Goal: Transaction & Acquisition: Book appointment/travel/reservation

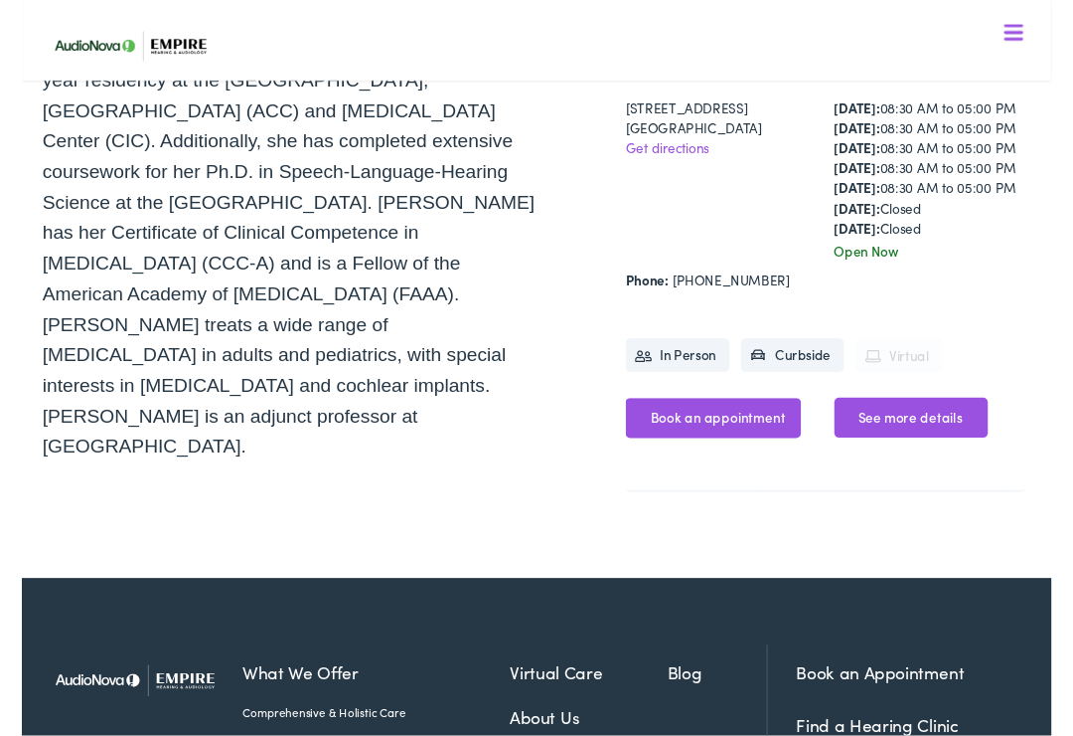
scroll to position [571, 0]
click at [701, 455] on link "Book an appointment" at bounding box center [720, 434] width 183 height 42
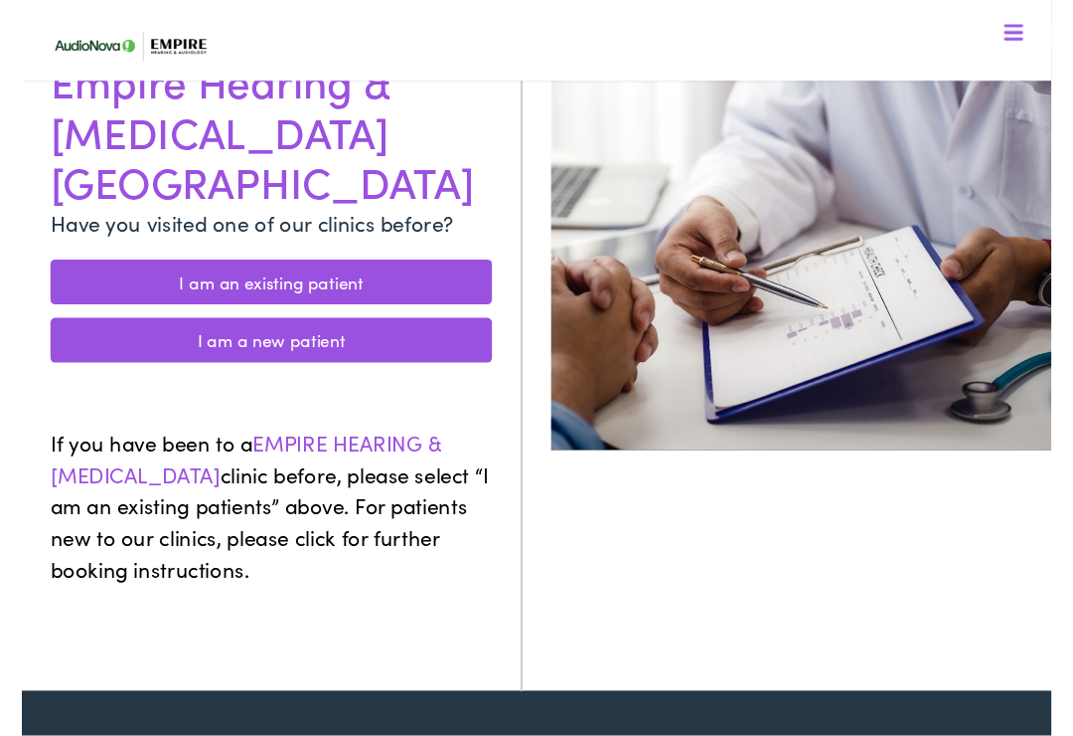
scroll to position [283, 0]
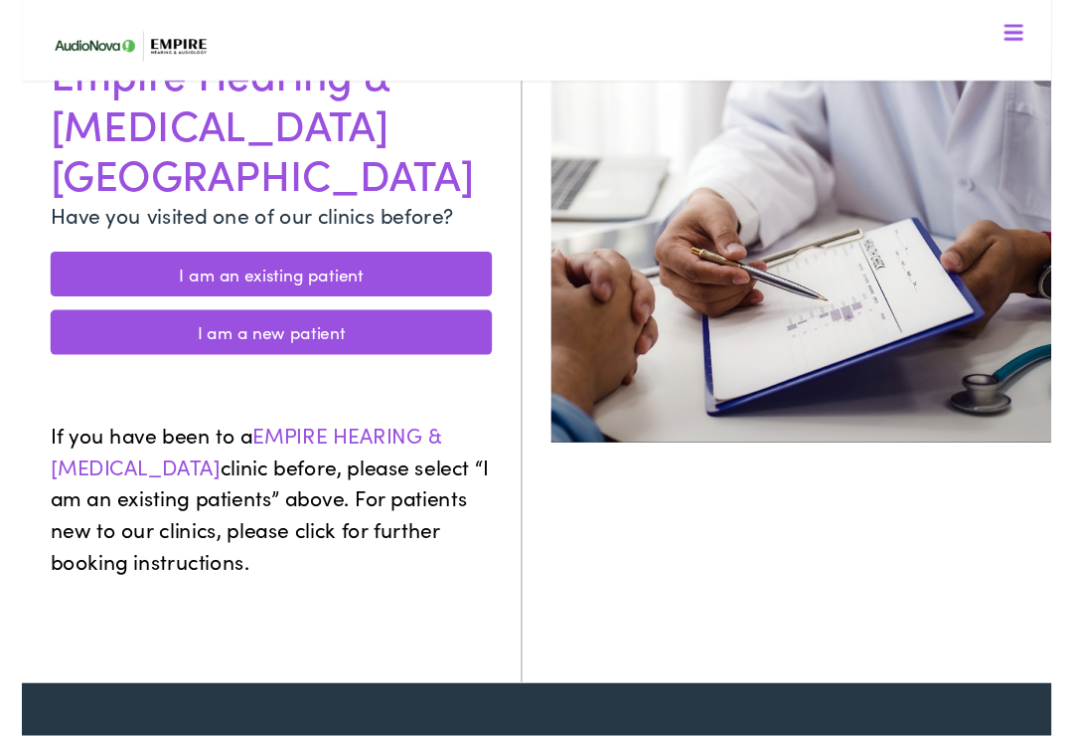
click at [329, 262] on link "I am an existing patient" at bounding box center [260, 285] width 460 height 47
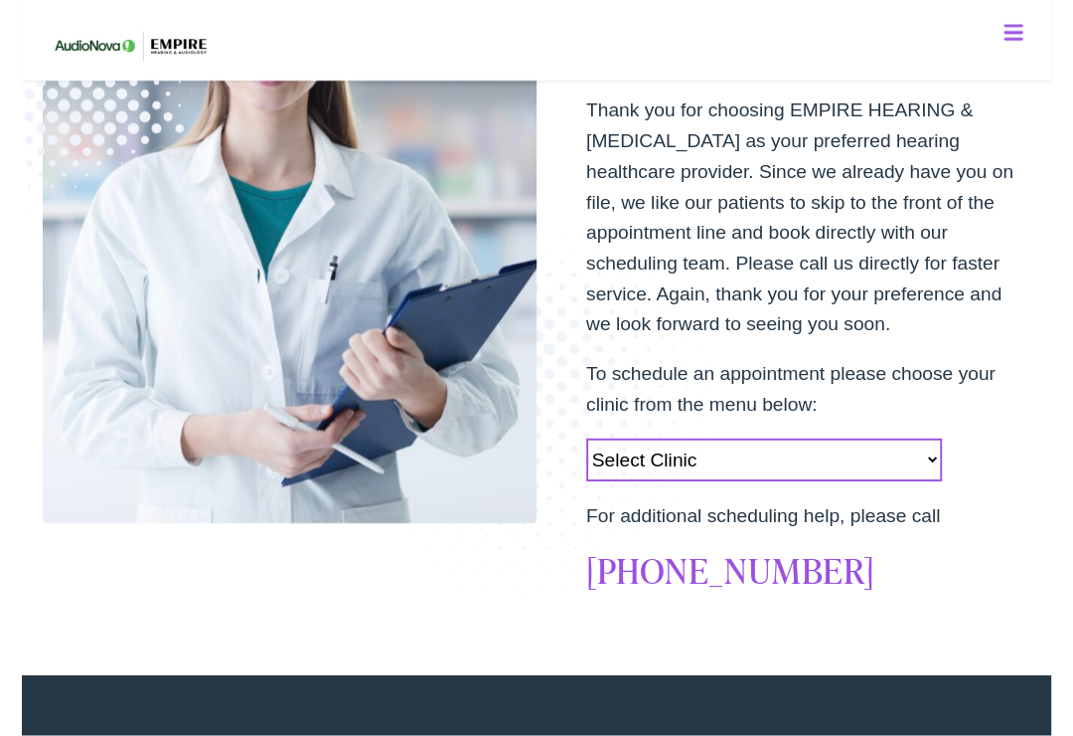
click at [931, 476] on select "Select Clinic Norwich-NY-AudioNova 43 Hale Street Amherst-NY-AudioNova 315 Albe…" at bounding box center [773, 479] width 371 height 45
select select "https://empirehearing.alpacaaudiology.com/locations/woodbury-ny/"
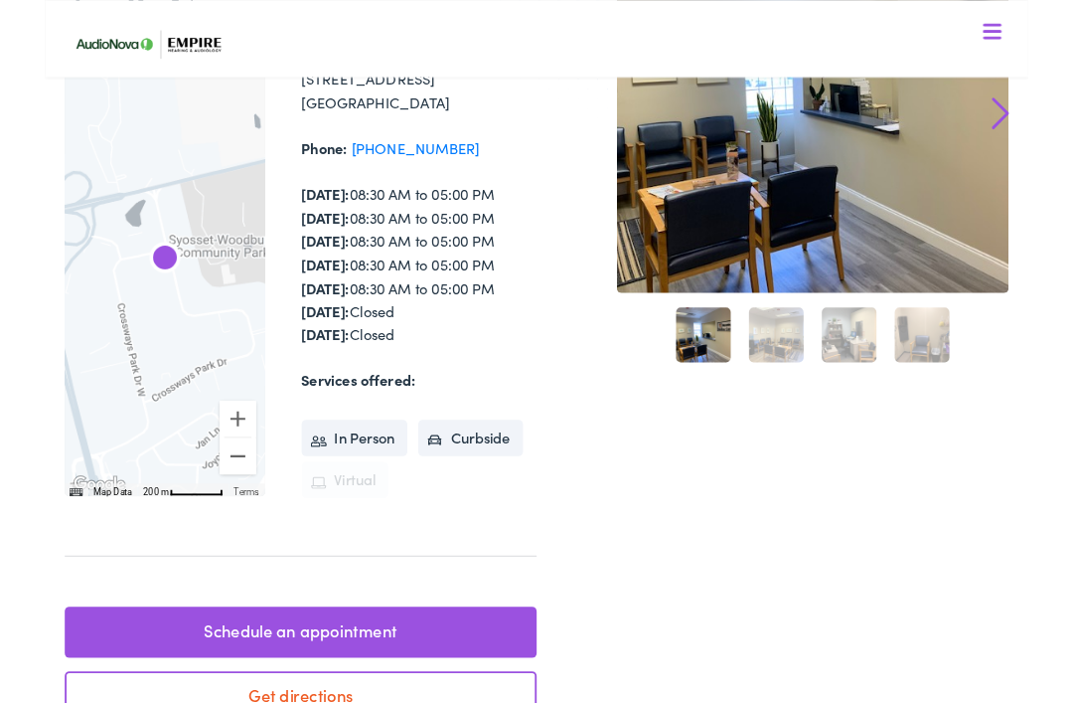
scroll to position [269, 0]
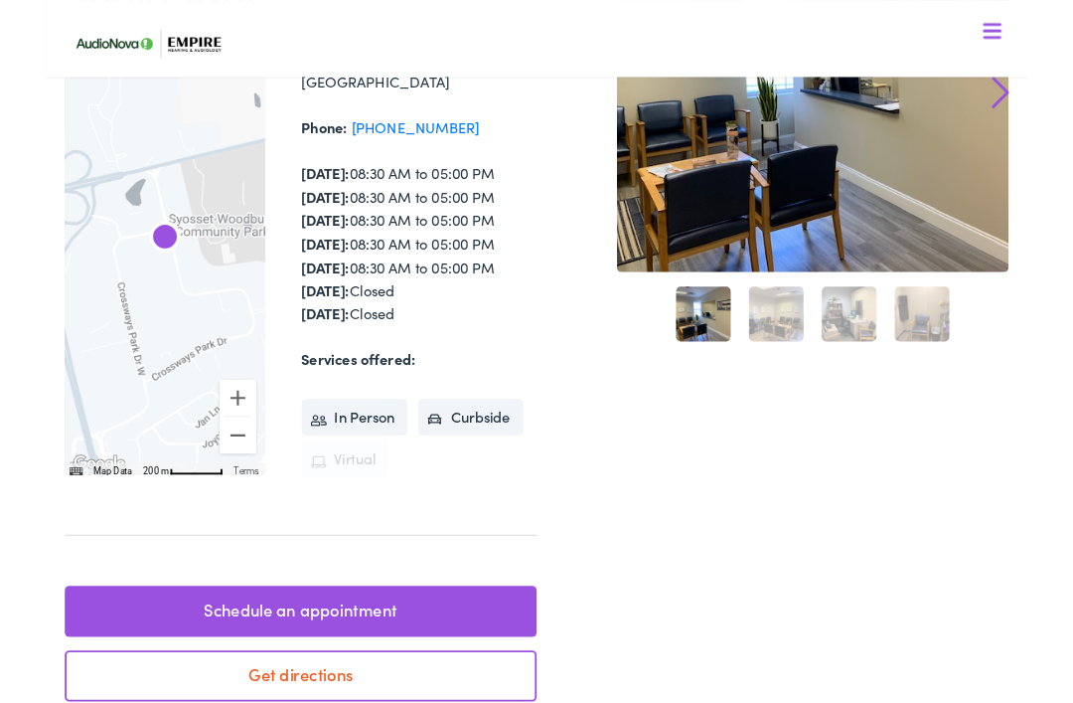
click at [353, 436] on li "In Person" at bounding box center [338, 455] width 116 height 40
click at [358, 452] on li "In Person" at bounding box center [338, 455] width 116 height 40
click at [396, 654] on link "Schedule an appointment" at bounding box center [279, 667] width 515 height 56
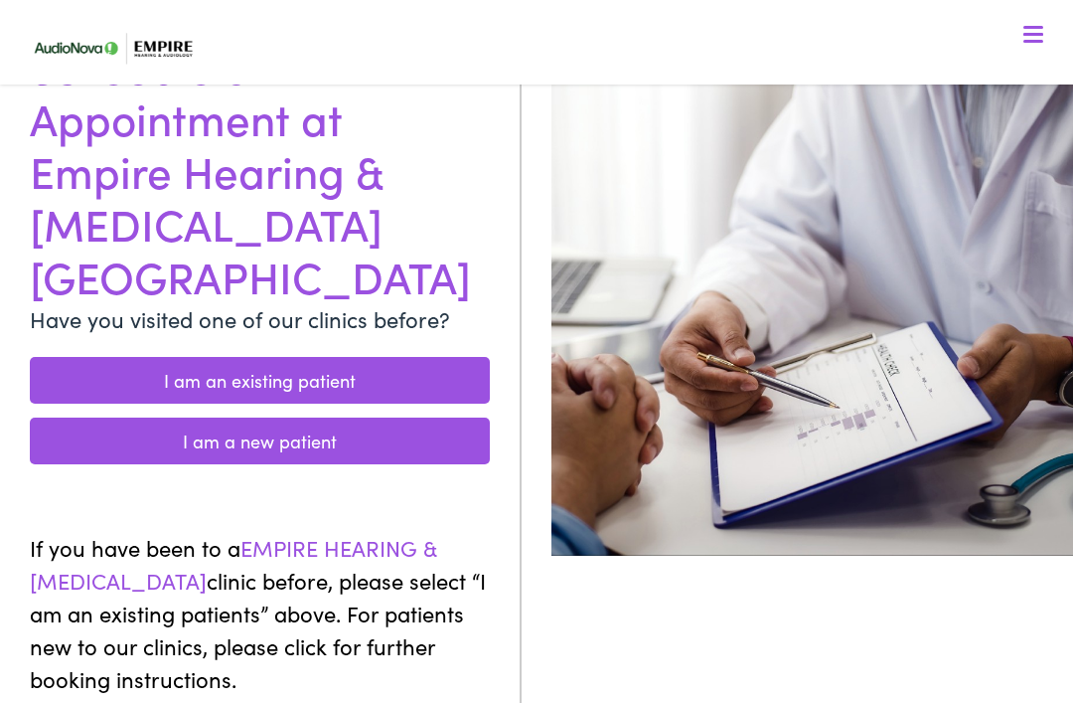
scroll to position [187, 0]
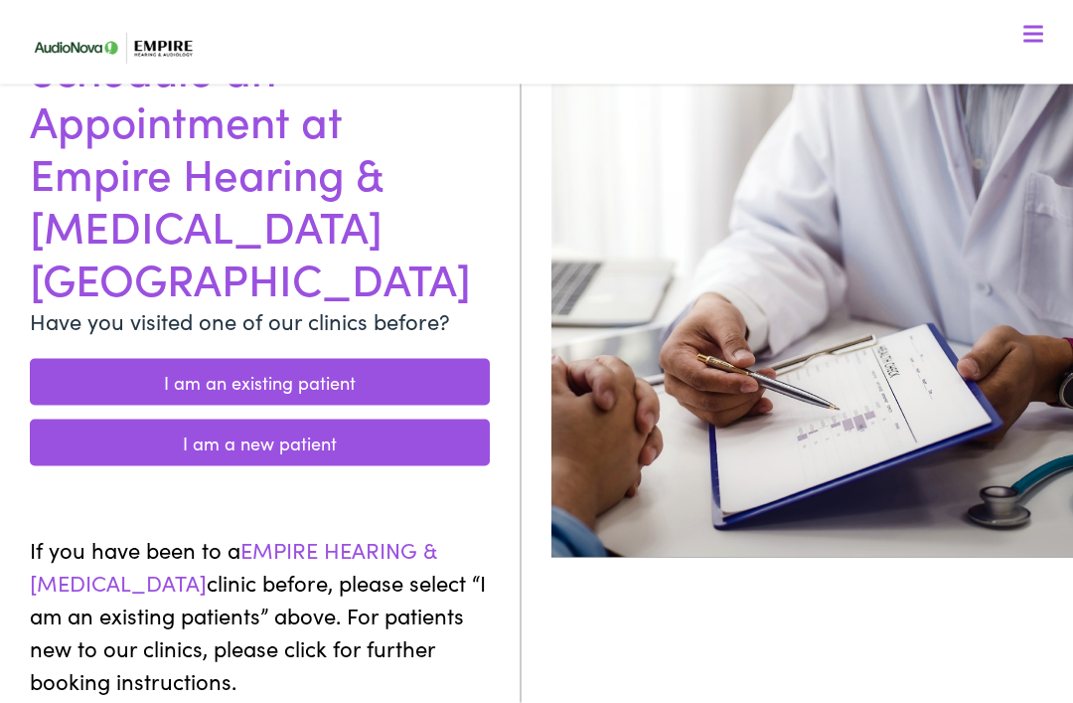
click at [335, 359] on link "I am an existing patient" at bounding box center [260, 382] width 460 height 47
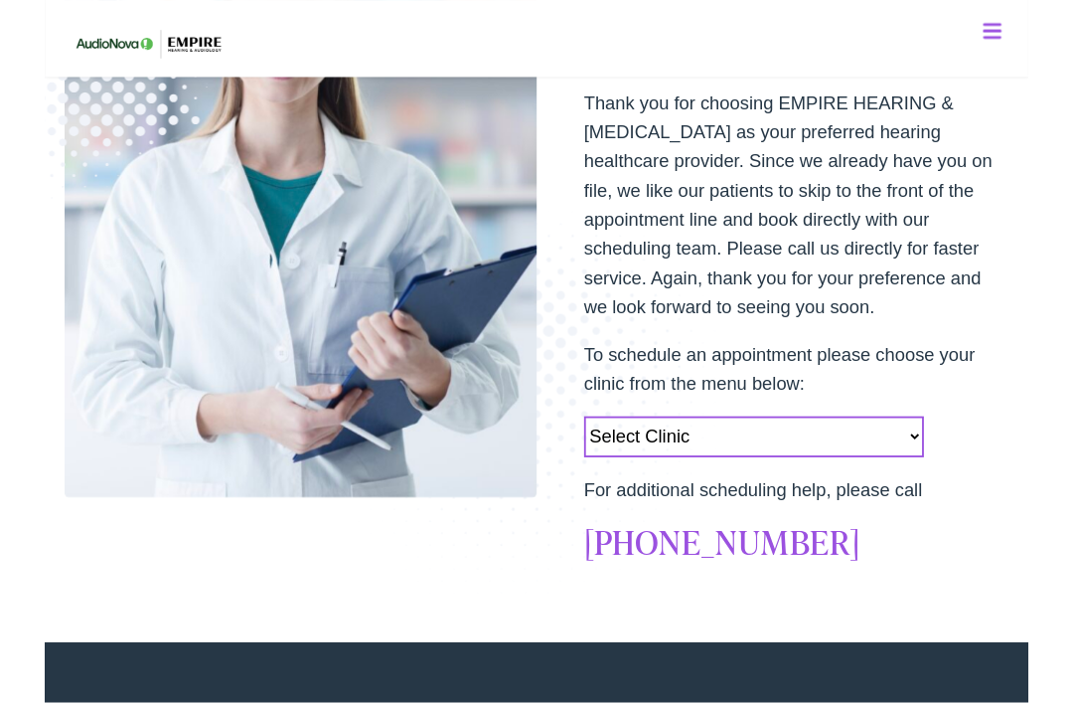
scroll to position [365, 0]
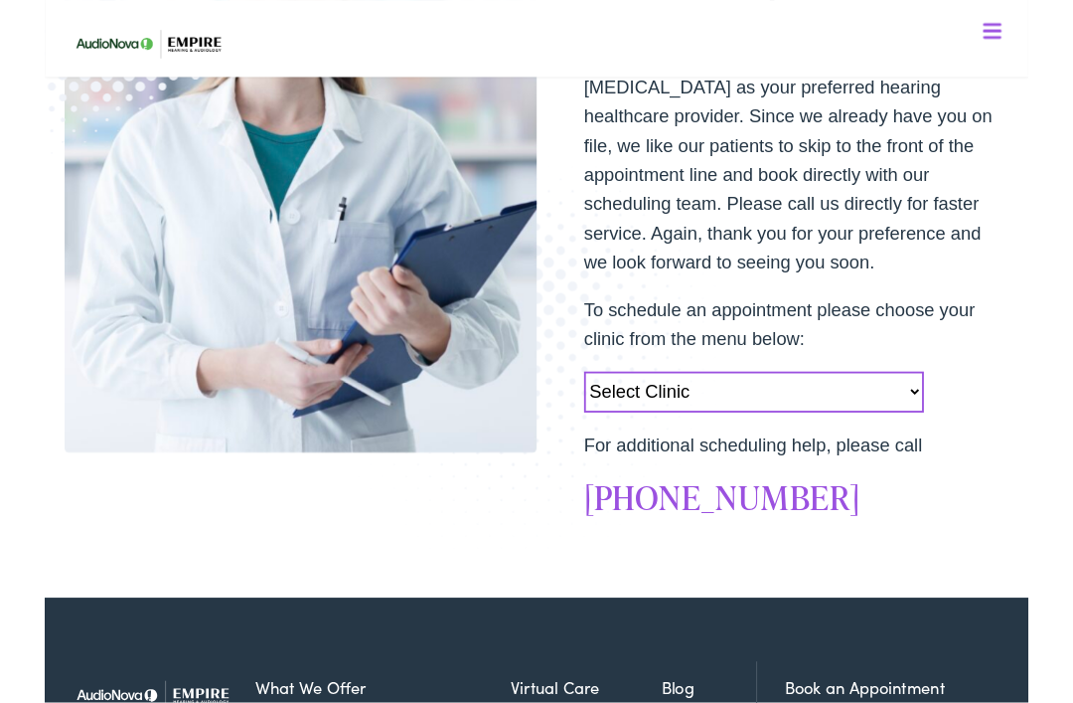
click at [943, 423] on select "Select Clinic [GEOGRAPHIC_DATA]-[GEOGRAPHIC_DATA]-AudioNova [STREET_ADDRESS][PE…" at bounding box center [773, 428] width 371 height 45
select select "[URL][DOMAIN_NAME]"
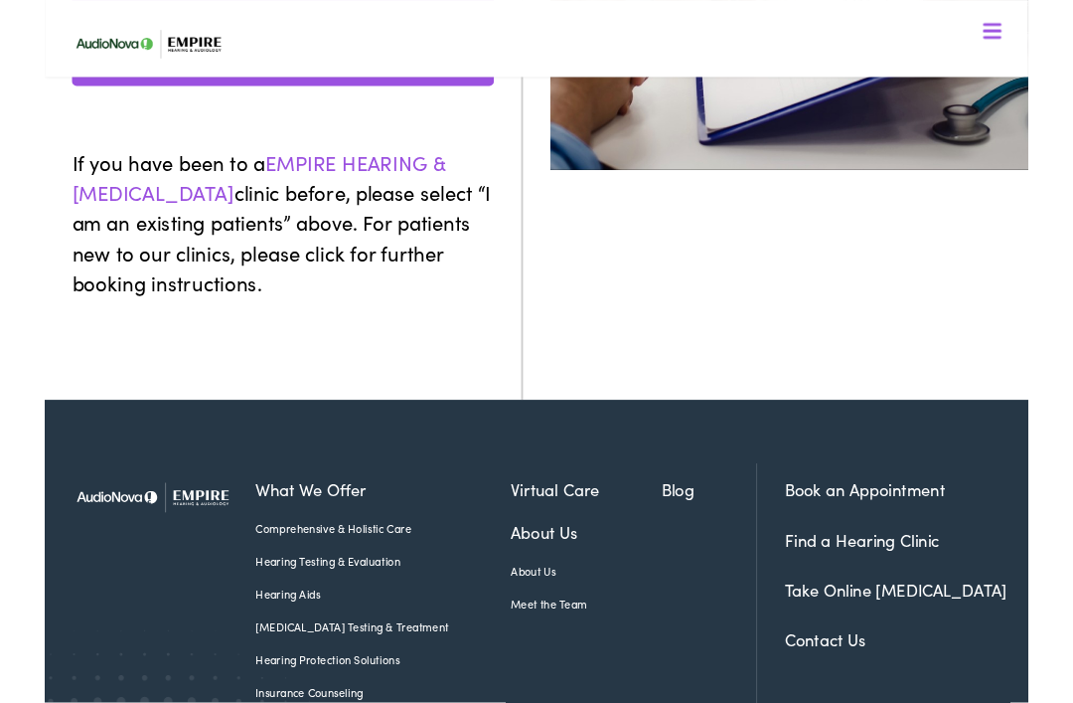
scroll to position [735, 0]
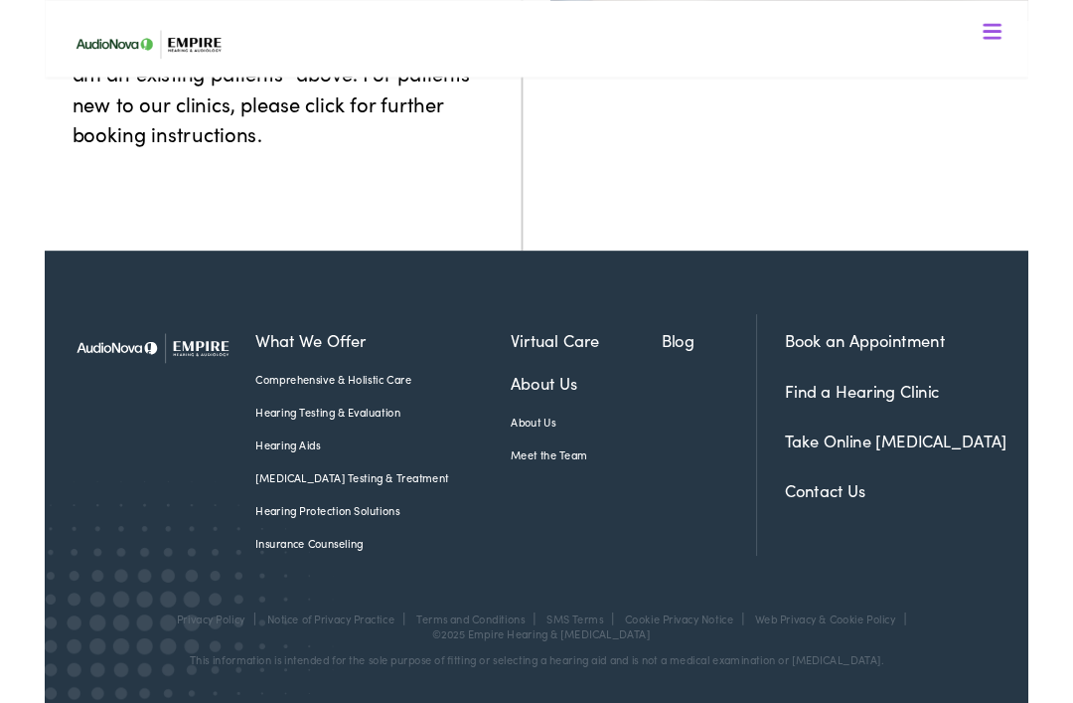
click at [898, 384] on link "Book an Appointment" at bounding box center [894, 371] width 175 height 25
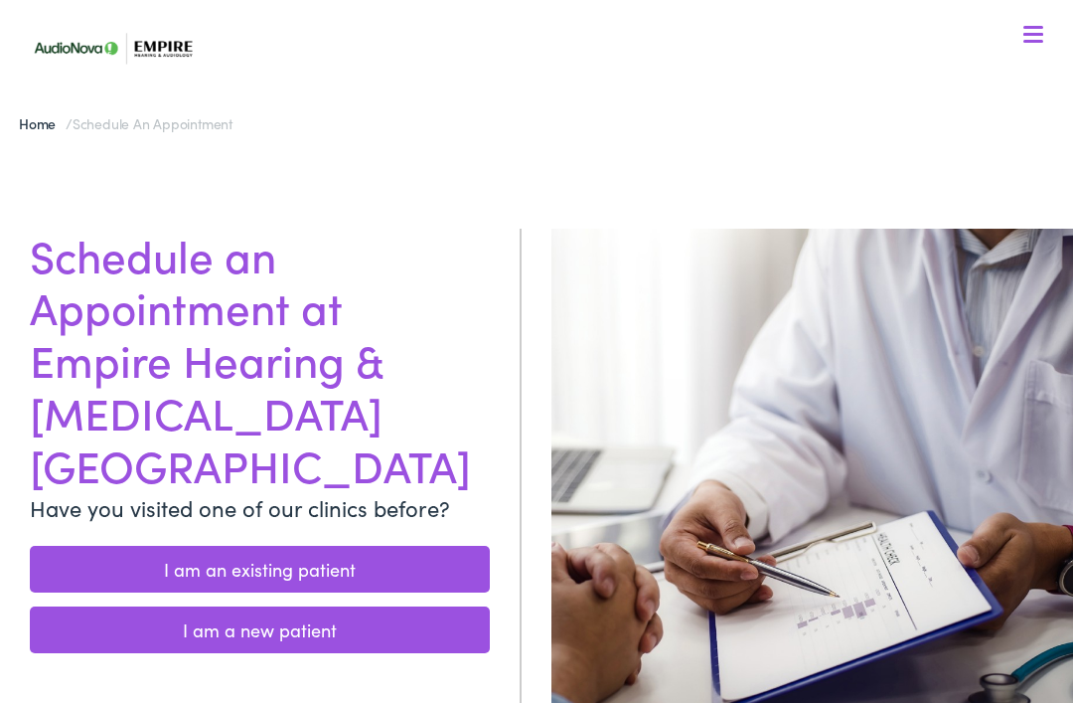
click at [357, 546] on link "I am an existing patient" at bounding box center [260, 569] width 460 height 47
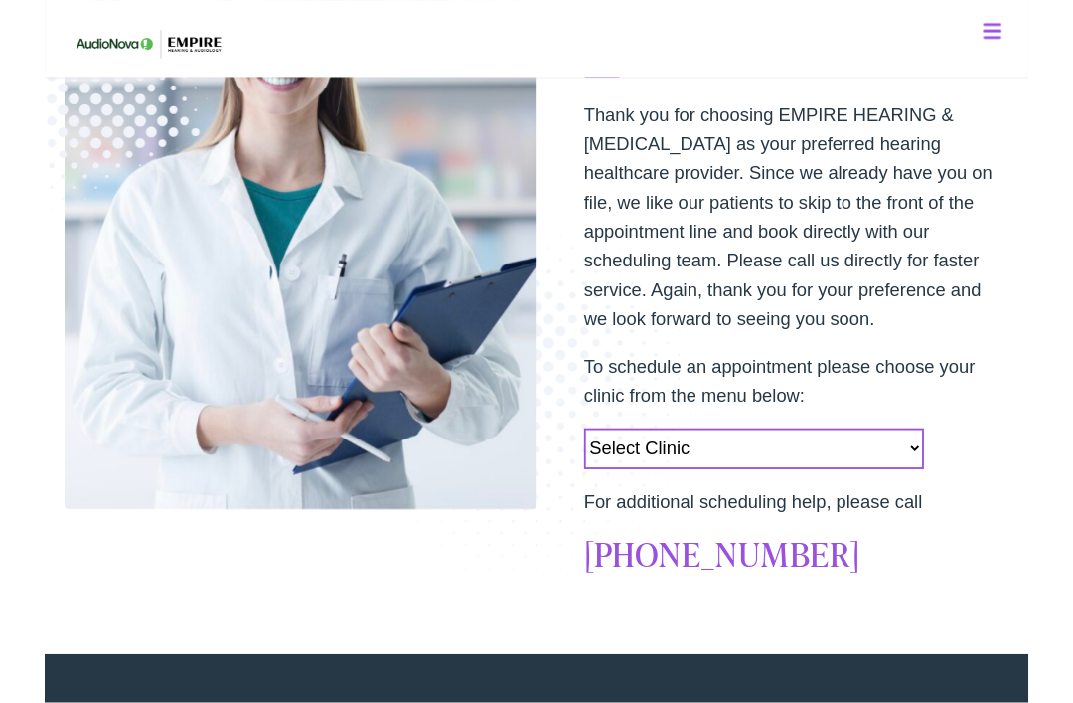
scroll to position [313, 0]
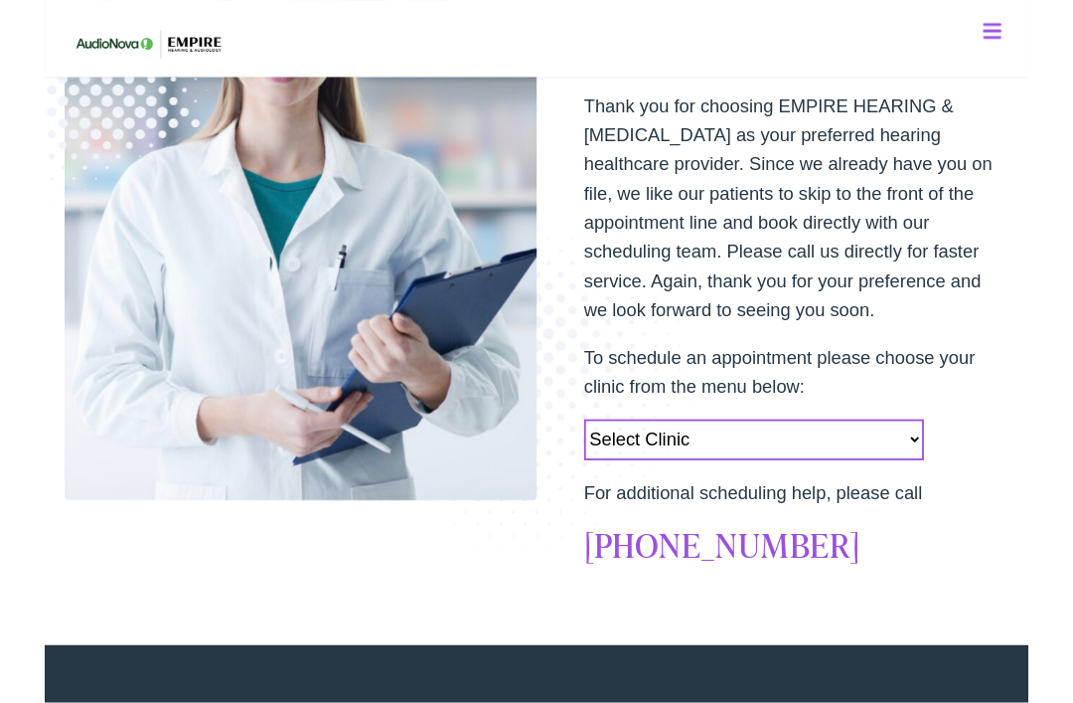
click at [936, 482] on select "Select Clinic [GEOGRAPHIC_DATA]-[GEOGRAPHIC_DATA]-AudioNova [STREET_ADDRESS][PE…" at bounding box center [773, 479] width 371 height 45
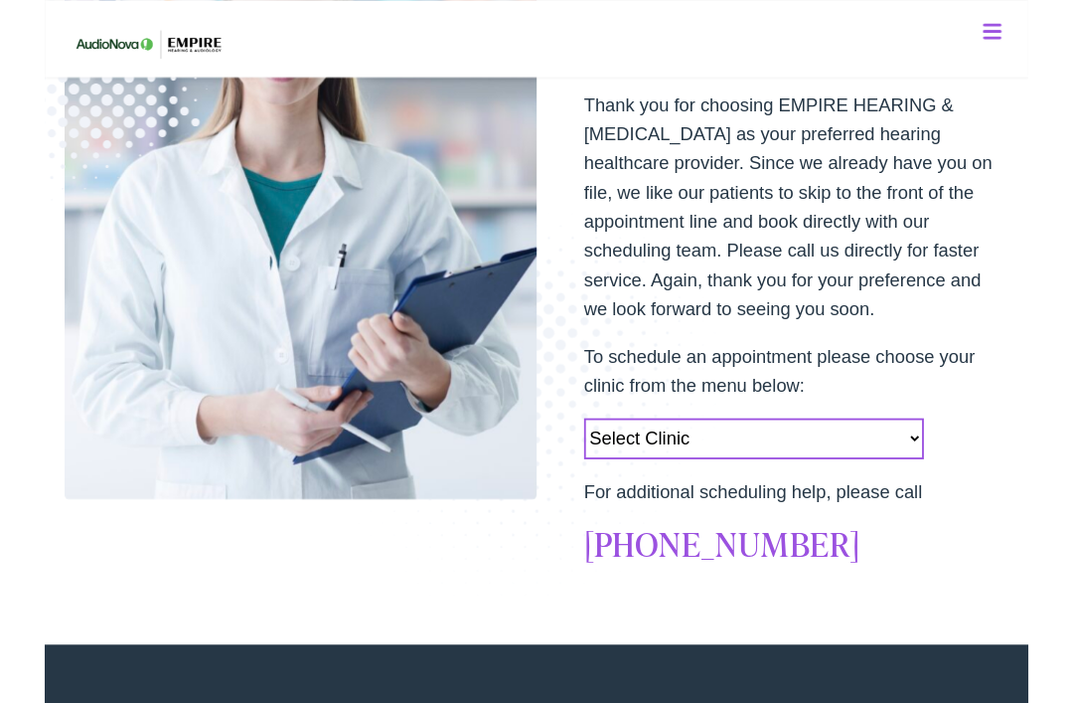
select select "https://empirehearing.alpacaaudiology.com/locations/woodbury-ny/"
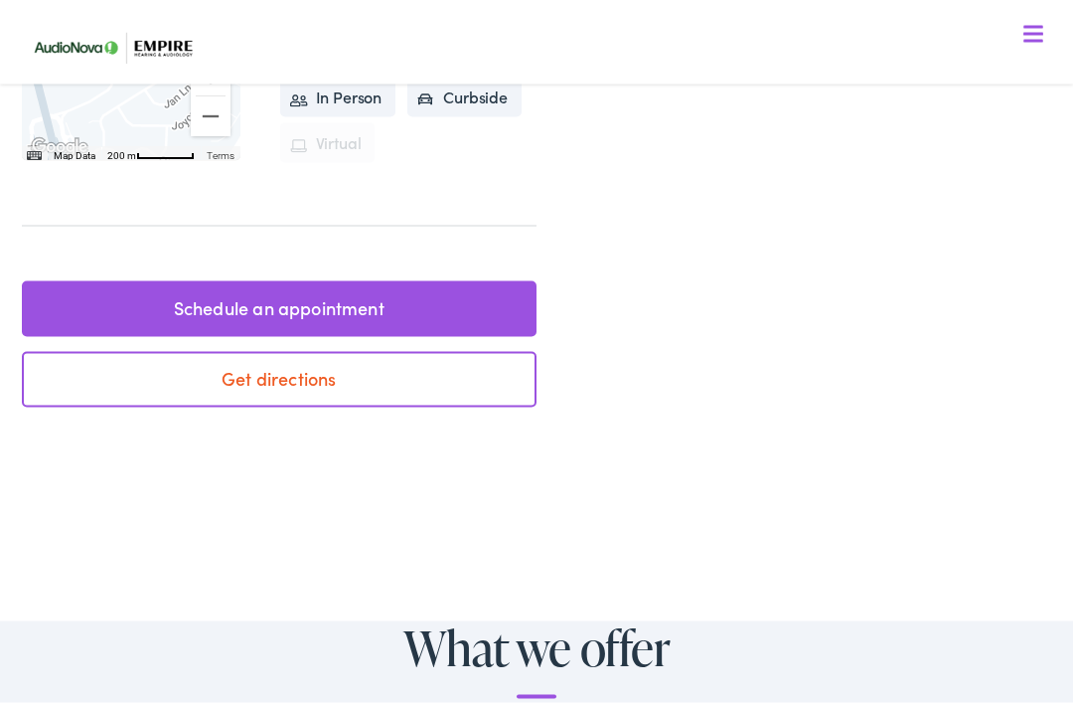
scroll to position [590, 0]
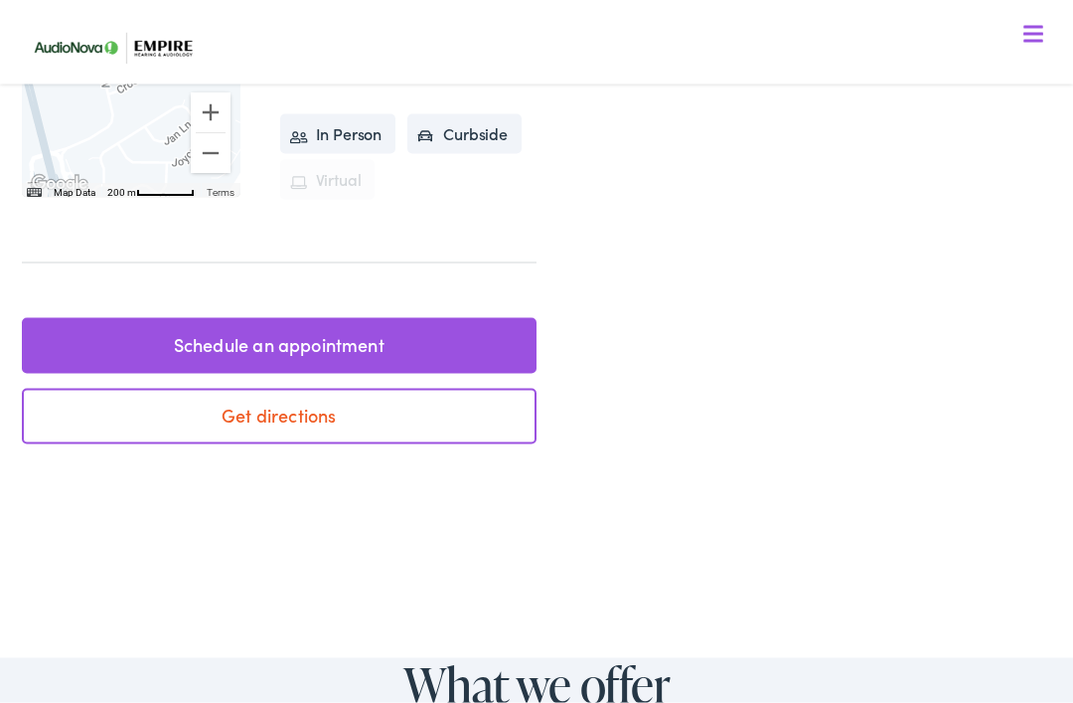
click at [269, 415] on link "Get directions" at bounding box center [279, 417] width 515 height 56
click at [323, 333] on link "Schedule an appointment" at bounding box center [279, 345] width 515 height 56
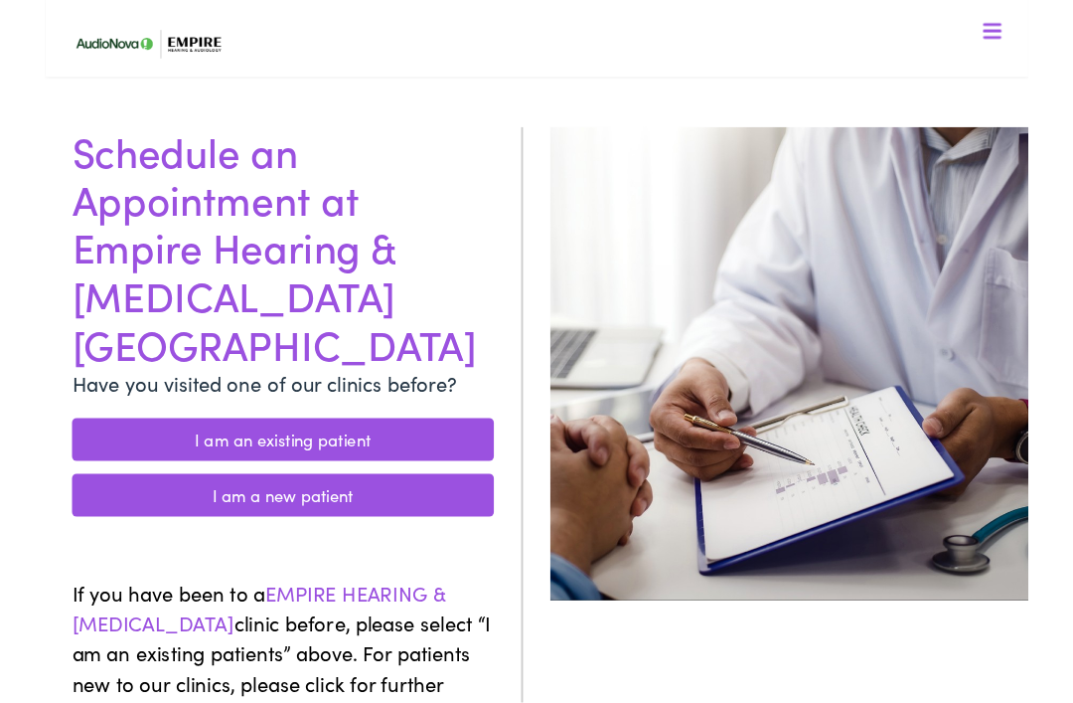
scroll to position [100, 0]
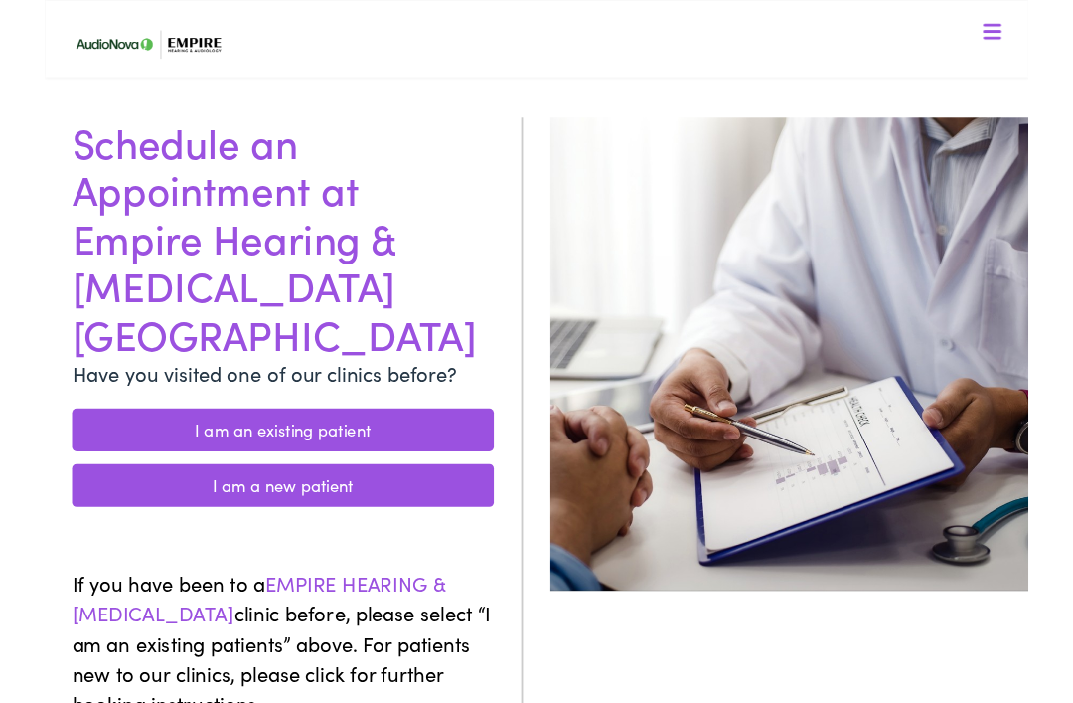
click at [323, 506] on link "I am a new patient" at bounding box center [260, 529] width 460 height 47
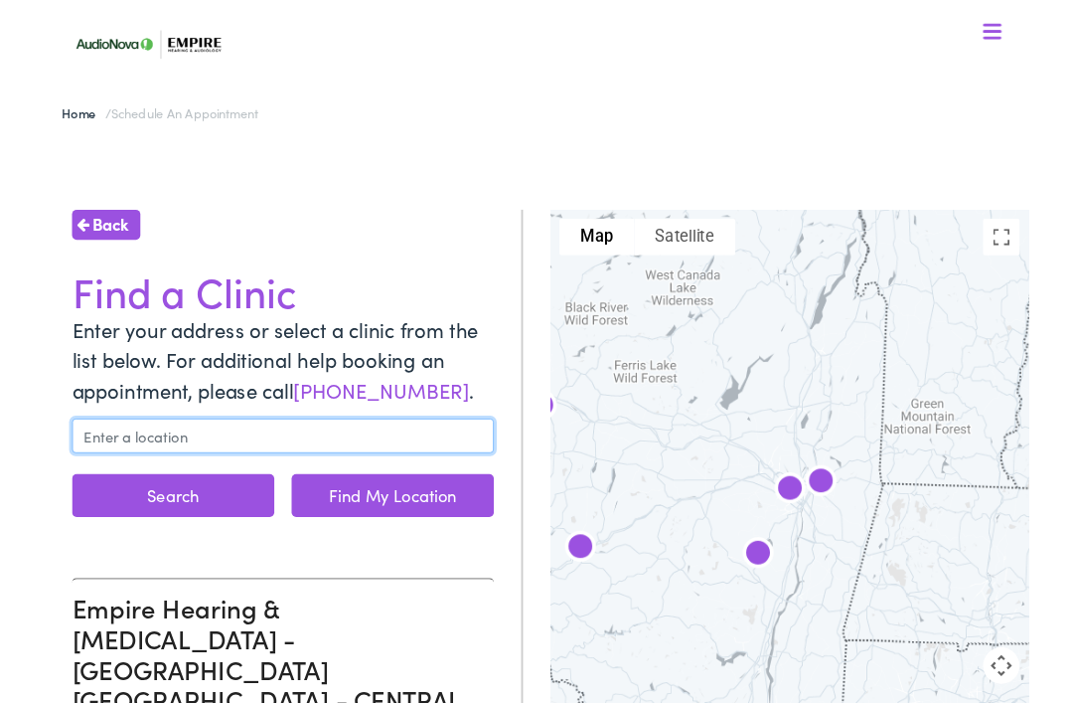
click at [157, 477] on input "text" at bounding box center [260, 475] width 460 height 38
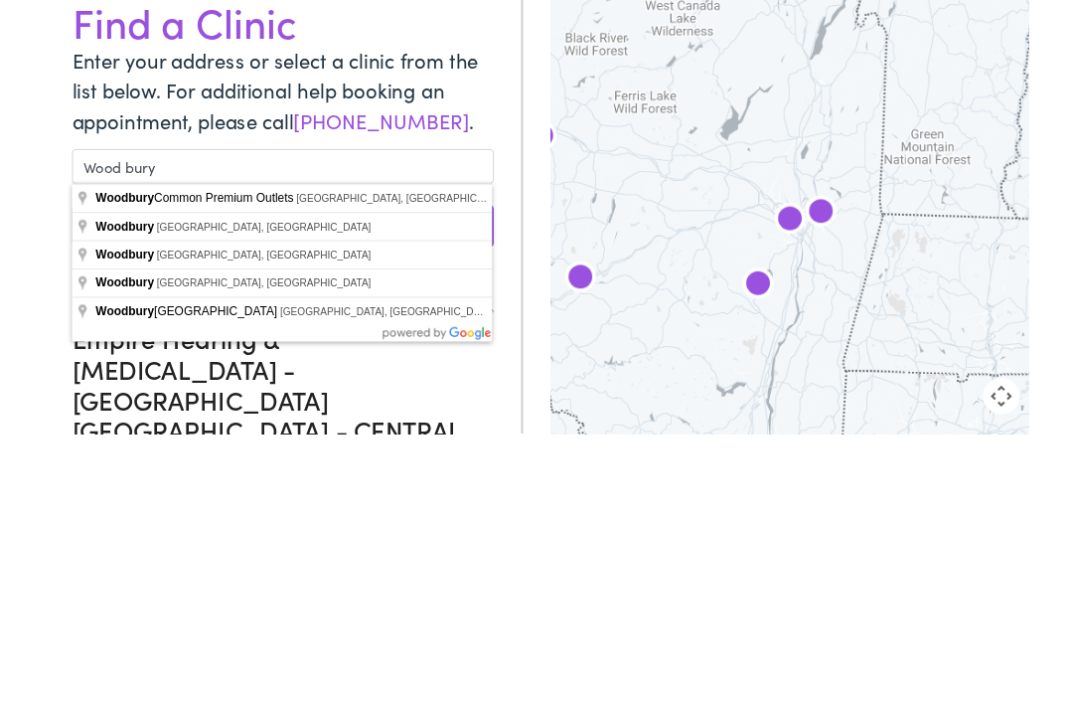
type input "Woodbury, NY, USA"
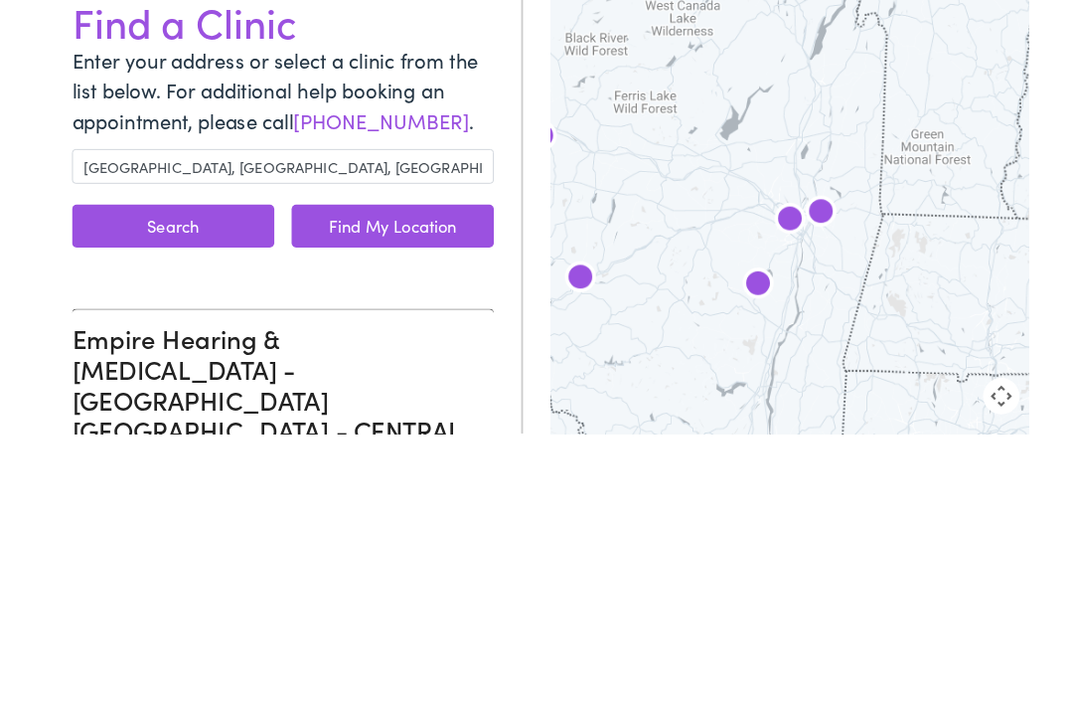
scroll to position [294, 0]
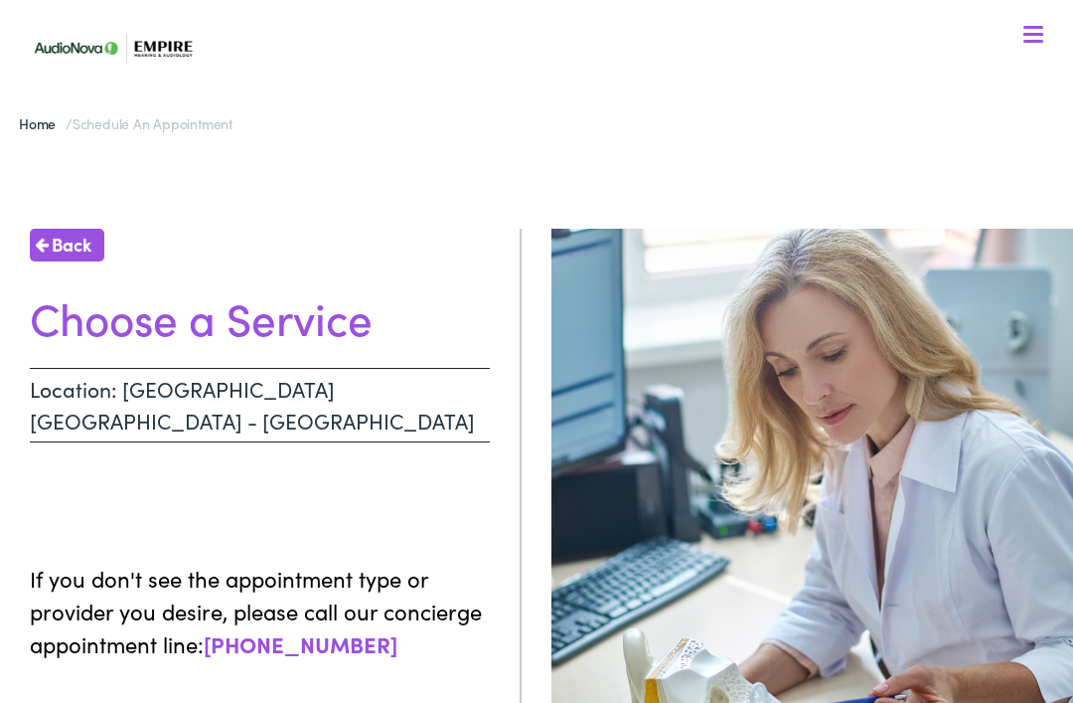
click at [55, 245] on span "Back" at bounding box center [72, 244] width 40 height 27
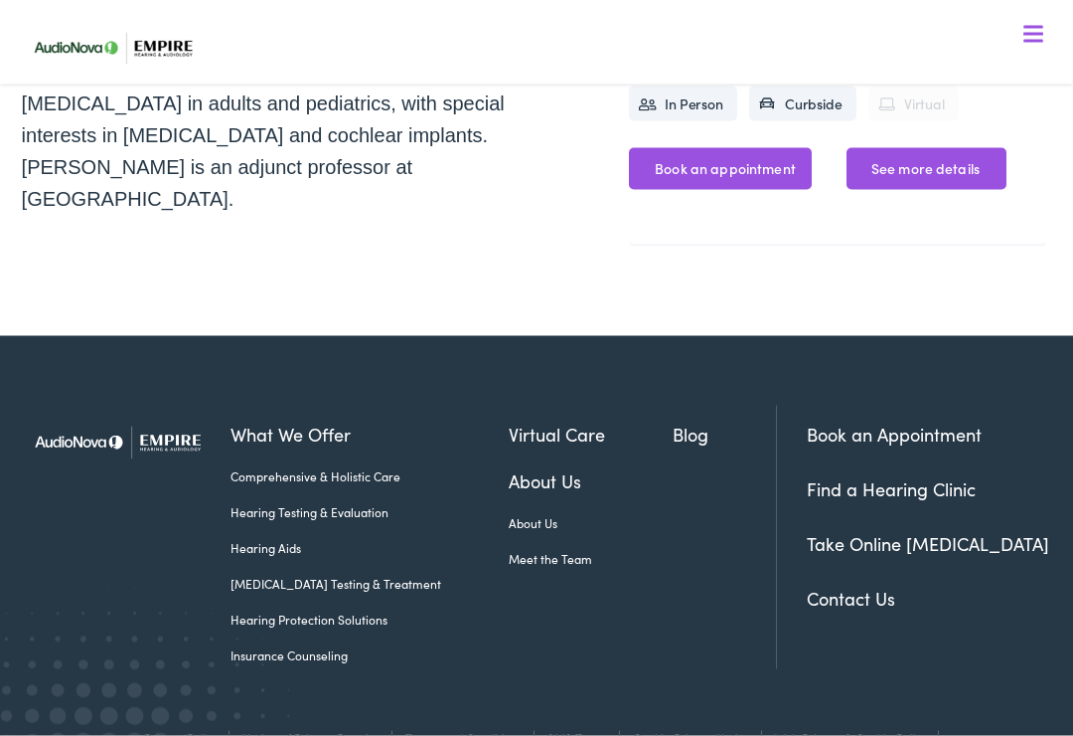
scroll to position [839, 0]
